Goal: Task Accomplishment & Management: Manage account settings

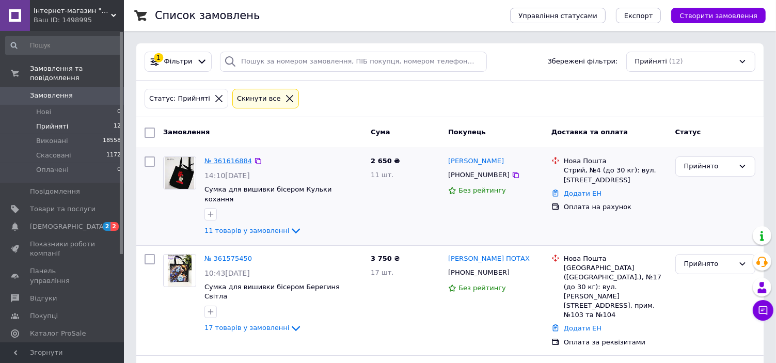
click at [219, 162] on link "№ 361616884" at bounding box center [227, 161] width 47 height 8
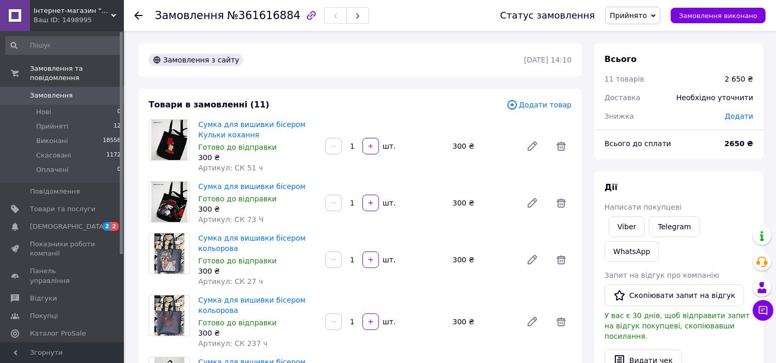
click at [554, 107] on span "Додати товар" at bounding box center [538, 104] width 65 height 11
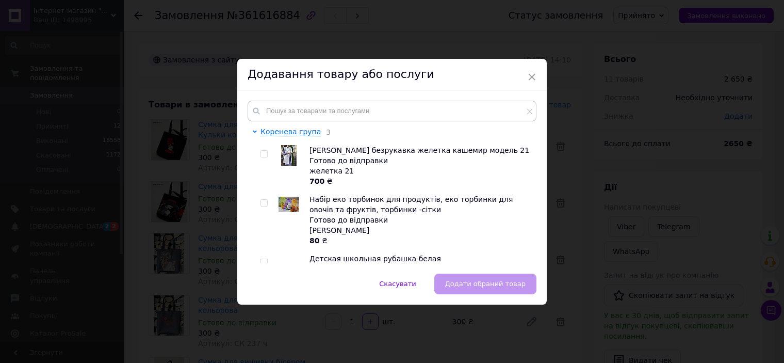
click at [307, 99] on div "Коренева група 3 Пальто безрукавка желетка кашемир модель 21 Готово до відправк…" at bounding box center [392, 181] width 310 height 183
click at [309, 117] on input "text" at bounding box center [392, 111] width 289 height 21
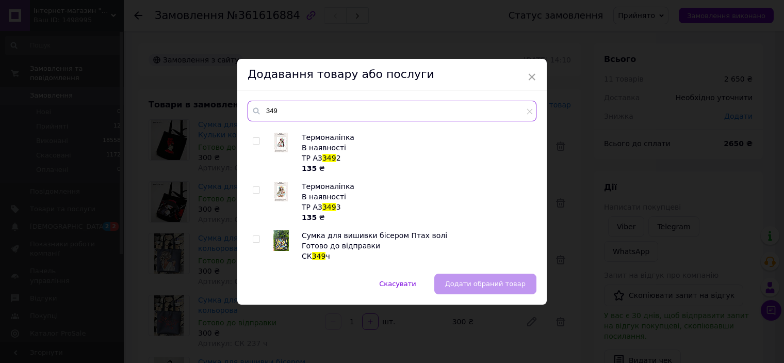
scroll to position [601, 0]
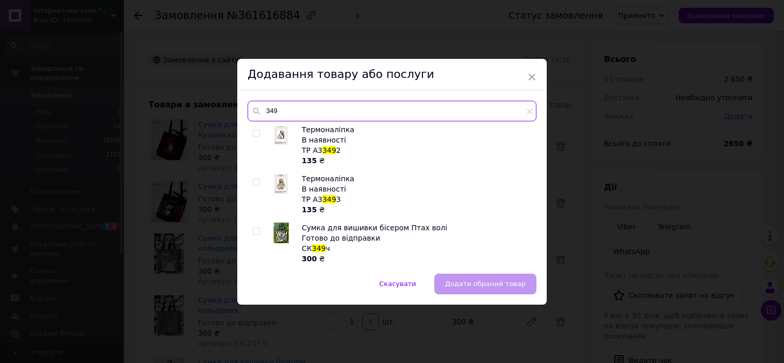
type input "349"
click at [257, 229] on input "checkbox" at bounding box center [256, 231] width 7 height 7
checkbox input "true"
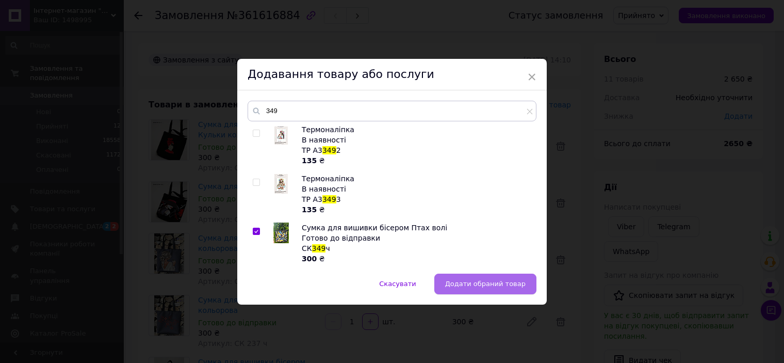
click at [502, 287] on span "Додати обраний товар" at bounding box center [485, 284] width 80 height 8
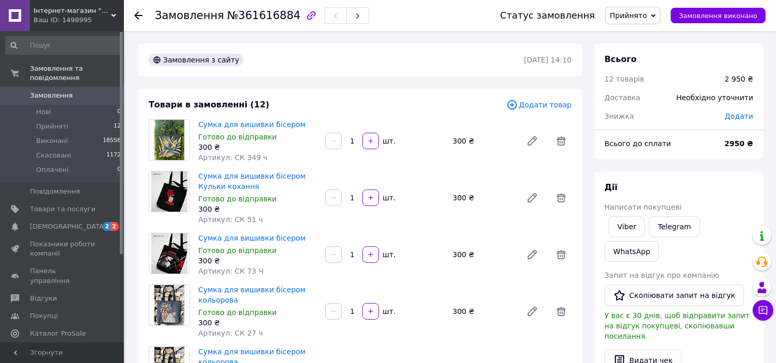
click at [539, 105] on span "Додати товар" at bounding box center [538, 104] width 65 height 11
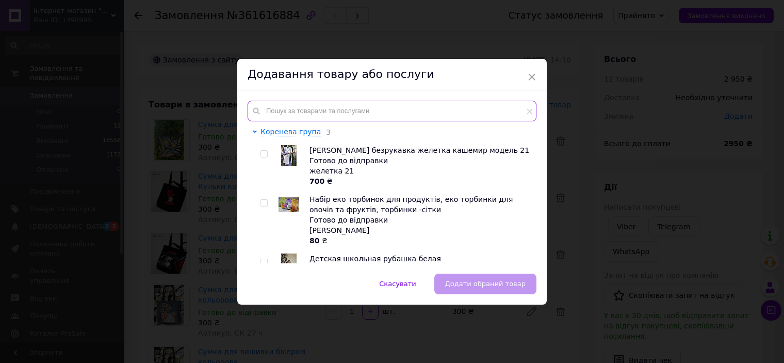
click at [298, 101] on input "text" at bounding box center [392, 111] width 289 height 21
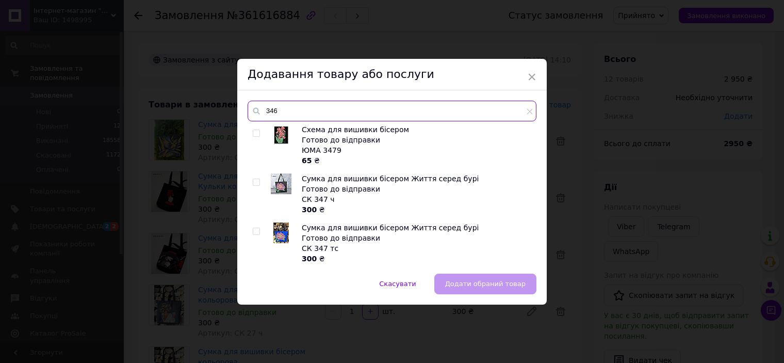
scroll to position [395, 0]
type input "346"
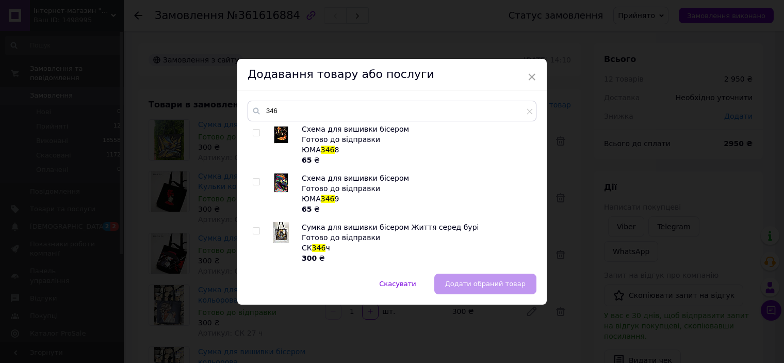
click at [253, 227] on span at bounding box center [256, 230] width 7 height 7
click at [253, 228] on input "checkbox" at bounding box center [256, 231] width 7 height 7
checkbox input "true"
click at [469, 277] on button "Додати обраний товар" at bounding box center [485, 283] width 102 height 21
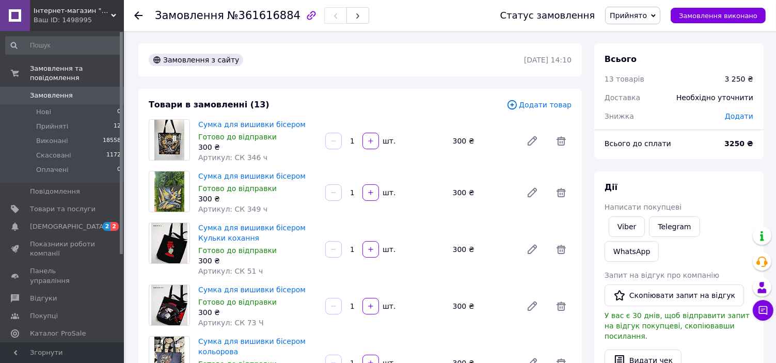
click at [562, 105] on span "Додати товар" at bounding box center [538, 104] width 65 height 11
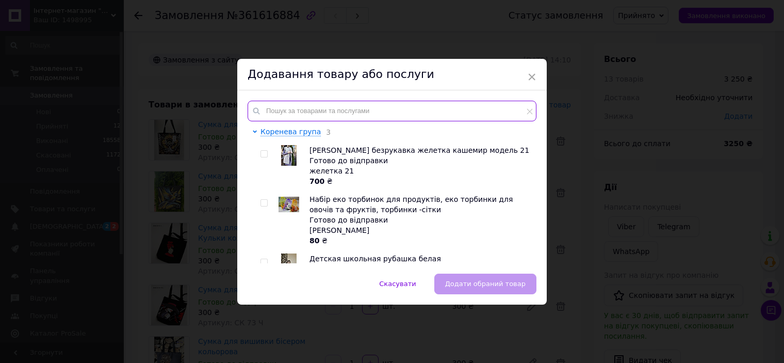
click at [356, 110] on input "text" at bounding box center [392, 111] width 289 height 21
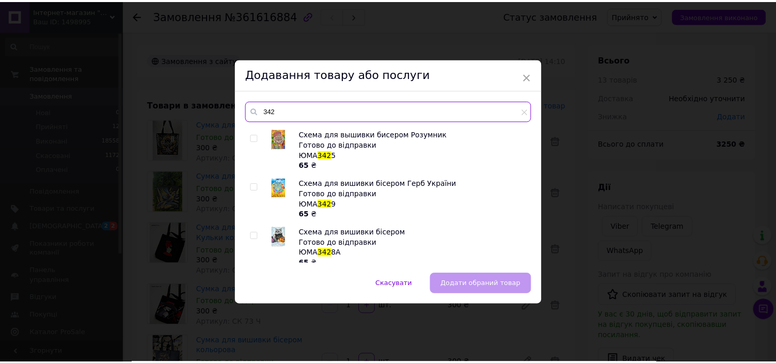
scroll to position [444, 0]
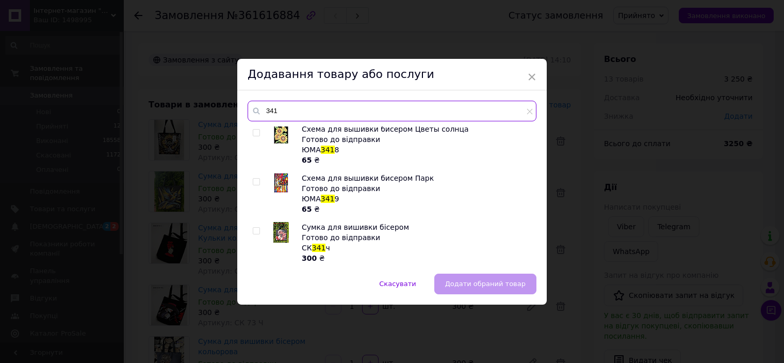
type input "341"
click at [258, 227] on span at bounding box center [256, 230] width 7 height 7
click at [258, 228] on input "checkbox" at bounding box center [256, 231] width 7 height 7
checkbox input "true"
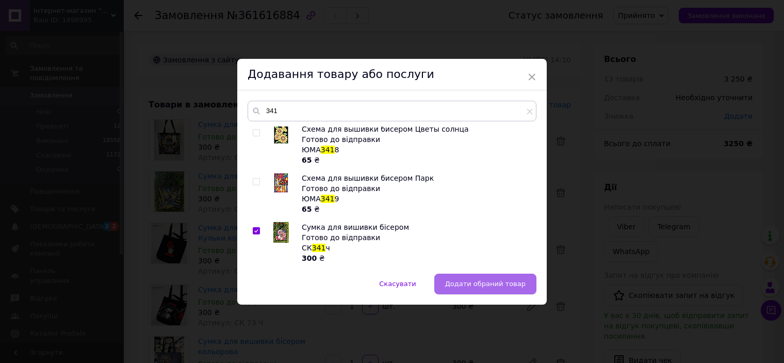
click at [524, 288] on button "Додати обраний товар" at bounding box center [485, 283] width 102 height 21
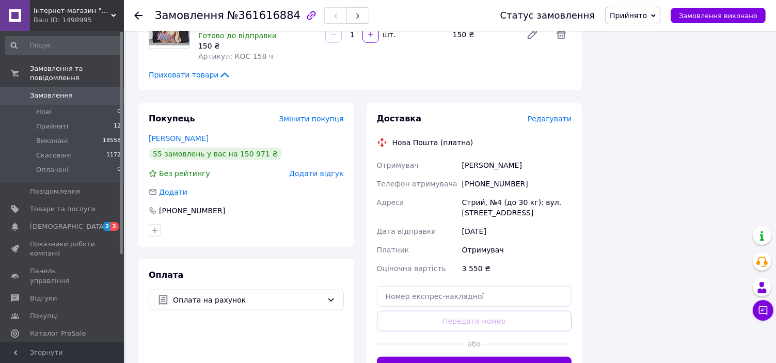
scroll to position [774, 0]
